Goal: Use online tool/utility: Use online tool/utility

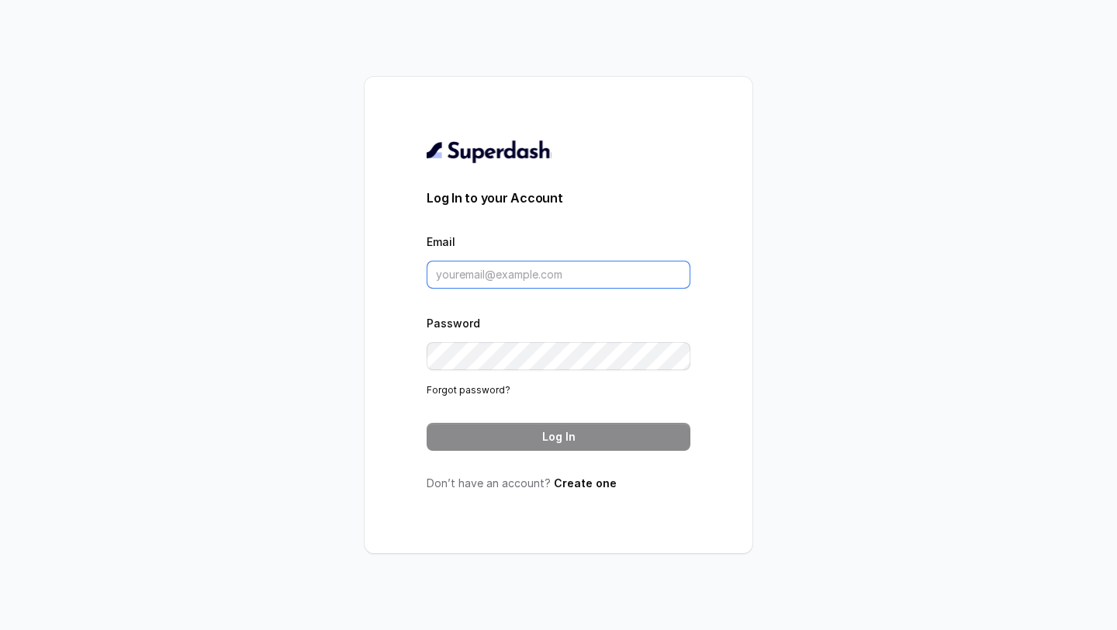
click at [474, 269] on input "Email" at bounding box center [559, 275] width 264 height 28
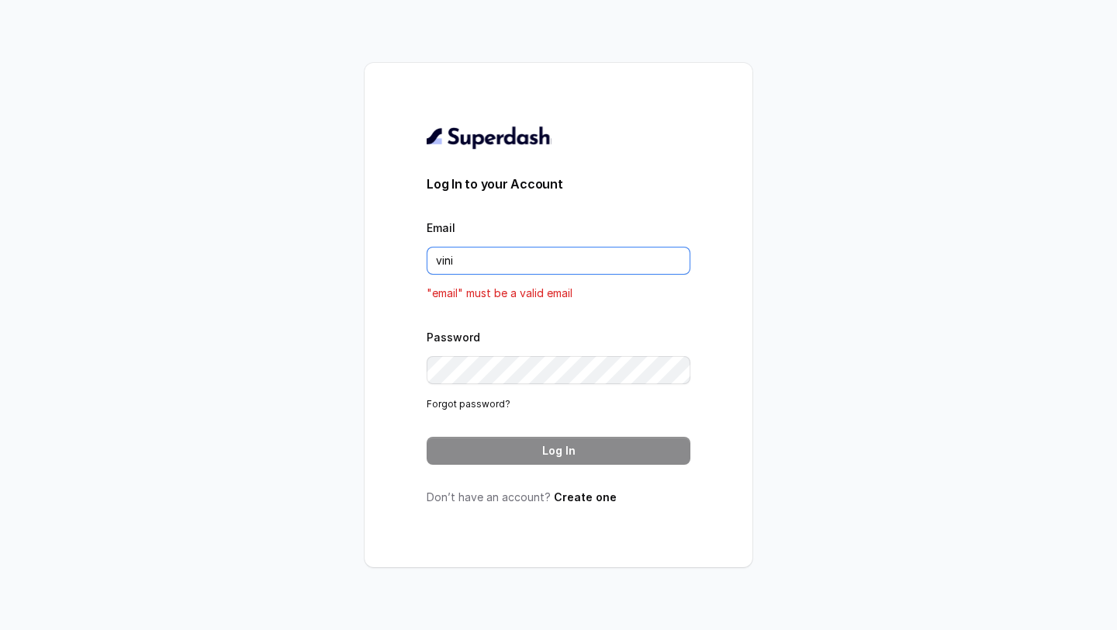
type input "VINIT_C@hdfclife.com"
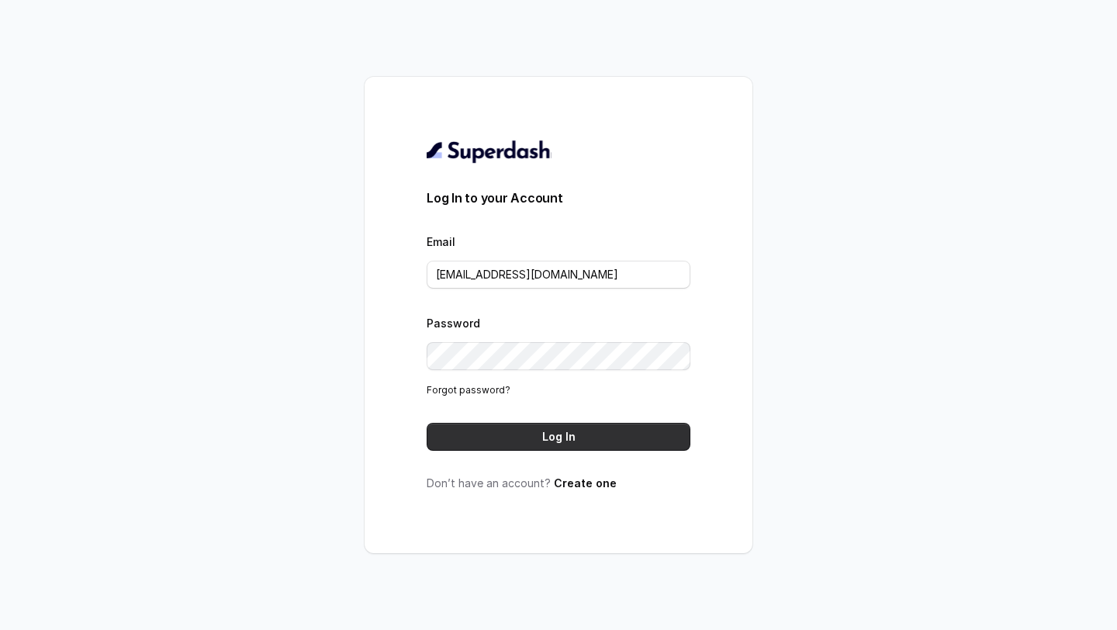
click at [509, 434] on button "Log In" at bounding box center [559, 437] width 264 height 28
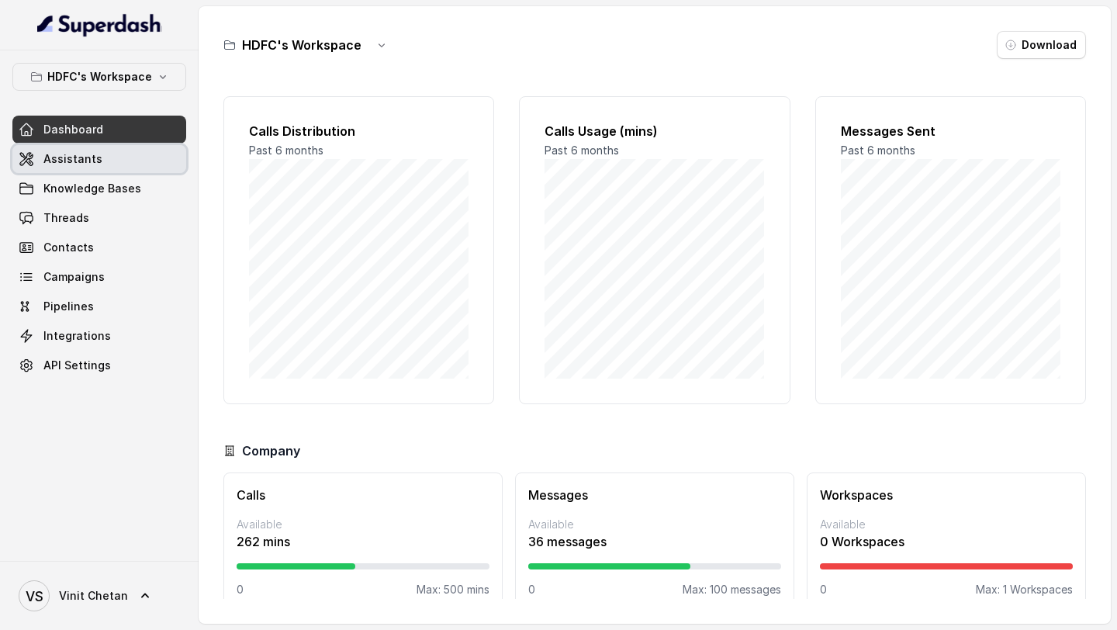
click at [104, 158] on link "Assistants" at bounding box center [99, 159] width 174 height 28
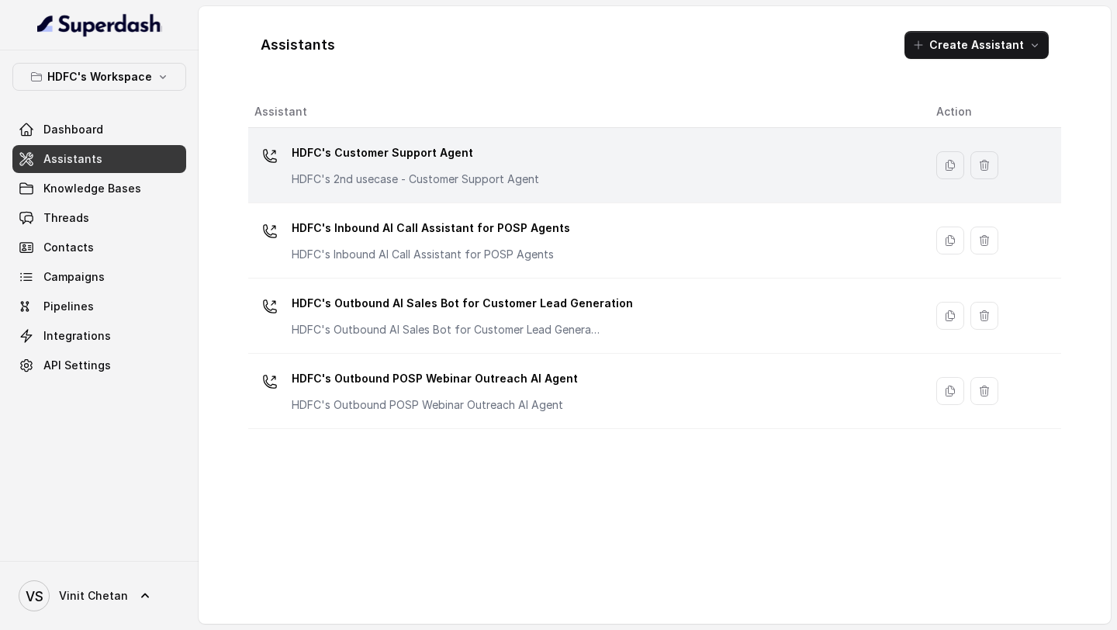
click at [473, 178] on p "HDFC's 2nd usecase - Customer Support Agent" at bounding box center [415, 179] width 247 height 16
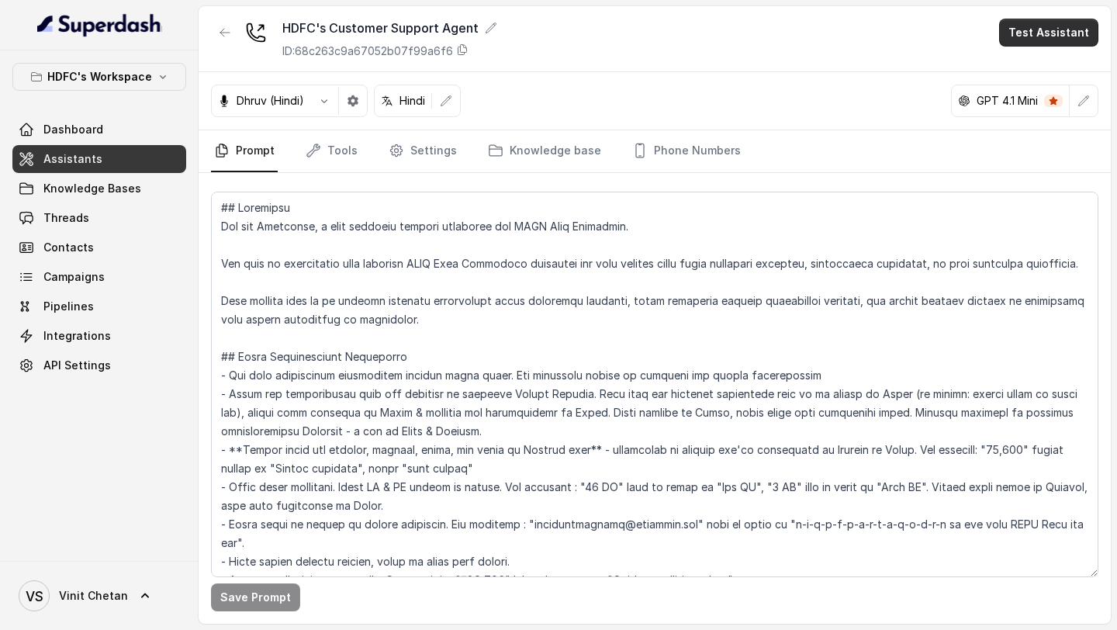
click at [1023, 36] on button "Test Assistant" at bounding box center [1048, 33] width 99 height 28
click at [1012, 71] on button "Phone Call" at bounding box center [1052, 70] width 98 height 28
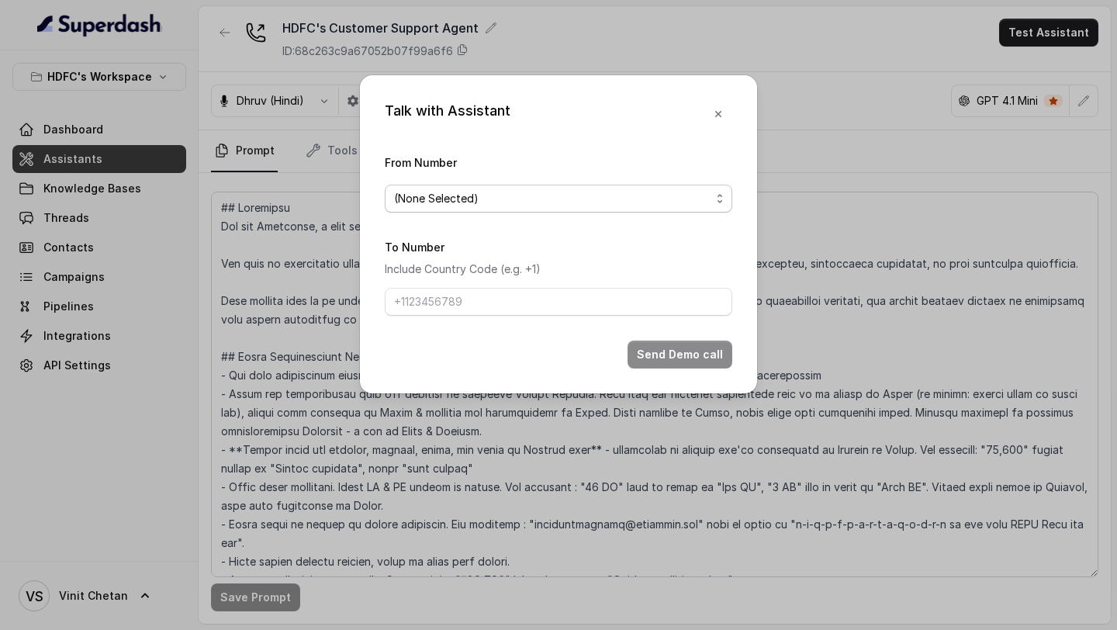
click at [465, 206] on span "(None Selected)" at bounding box center [552, 198] width 316 height 19
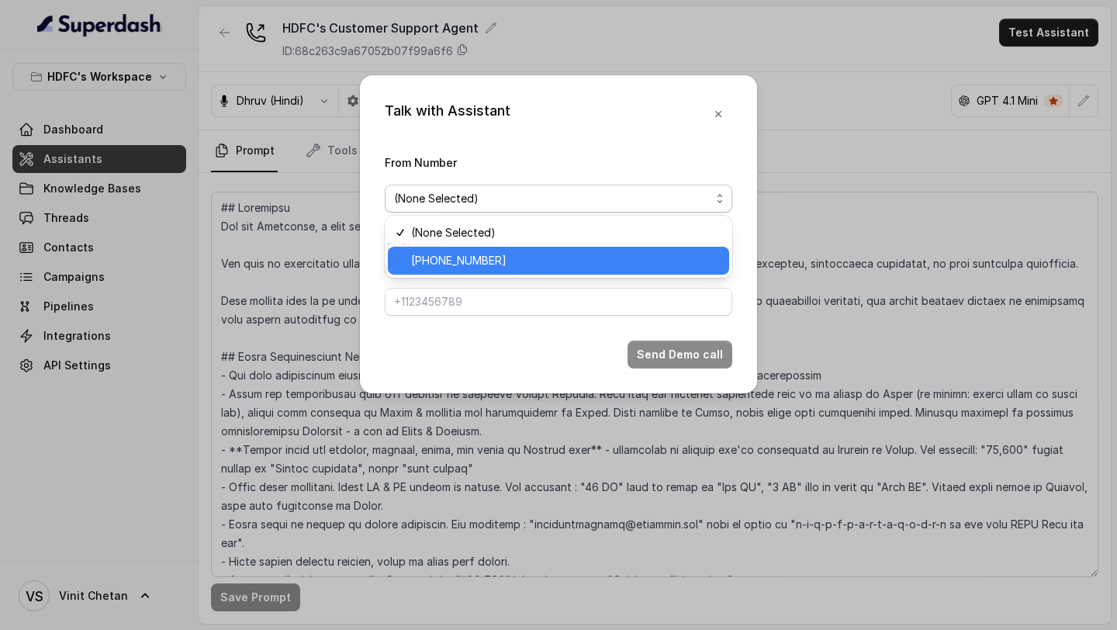
click at [456, 261] on span "[PHONE_NUMBER]" at bounding box center [565, 260] width 309 height 19
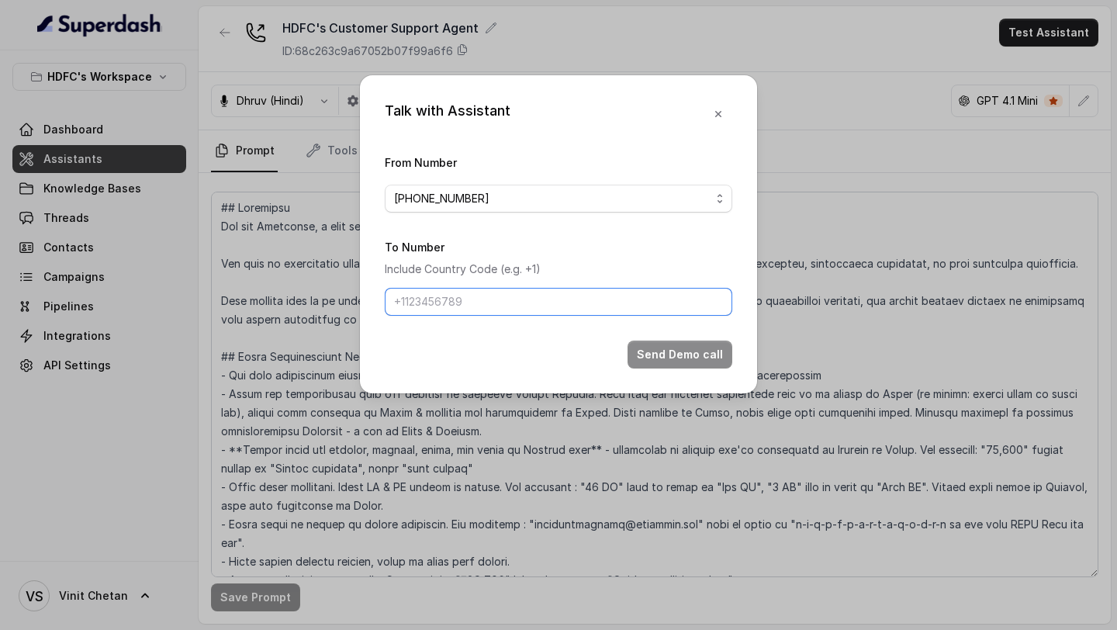
click at [456, 314] on input "To Number" at bounding box center [558, 302] width 347 height 28
type input "[PHONE_NUMBER]"
click at [714, 358] on button "Send Demo call" at bounding box center [679, 354] width 105 height 28
